Goal: Task Accomplishment & Management: Manage account settings

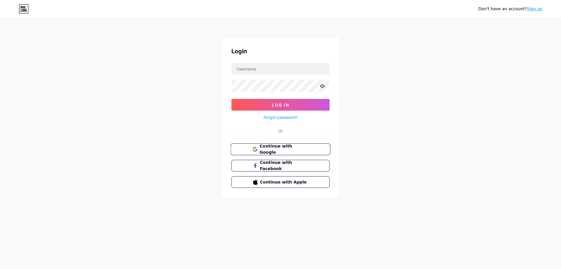
click at [274, 148] on span "Continue with Google" at bounding box center [283, 149] width 49 height 13
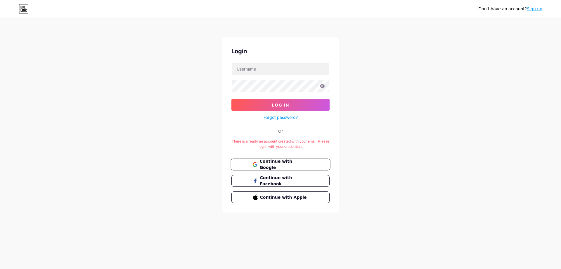
click at [293, 165] on span "Continue with Google" at bounding box center [283, 164] width 49 height 13
click at [462, 66] on div "Don't have an account? Sign up Login Log In Forgot password? Or There is alread…" at bounding box center [280, 115] width 561 height 231
